Goal: Transaction & Acquisition: Download file/media

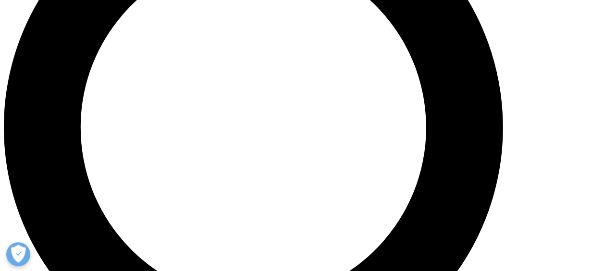
scroll to position [769, 0]
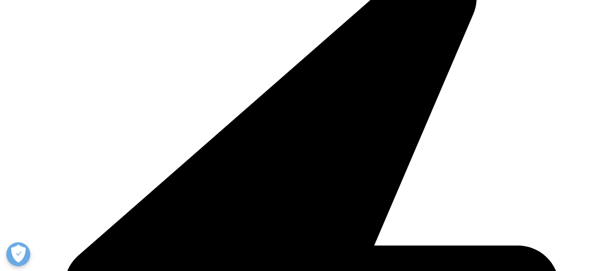
scroll to position [336, 0]
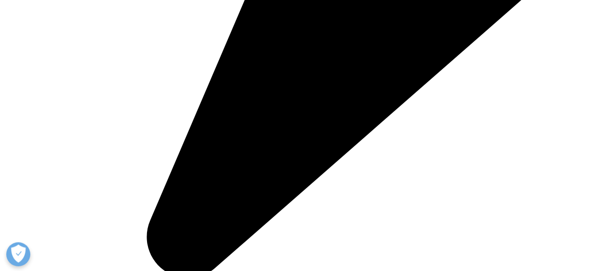
scroll to position [769, 0]
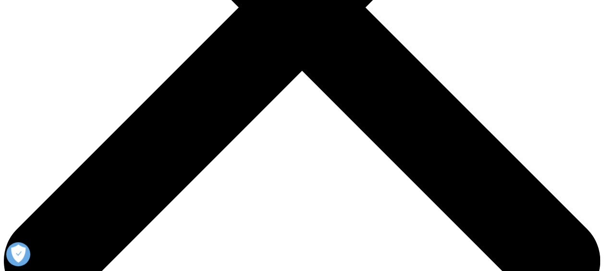
scroll to position [336, 0]
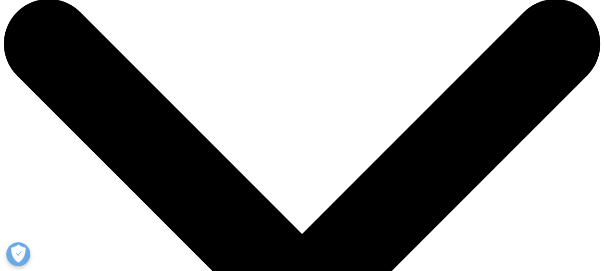
scroll to position [0, 0]
